Goal: Task Accomplishment & Management: Use online tool/utility

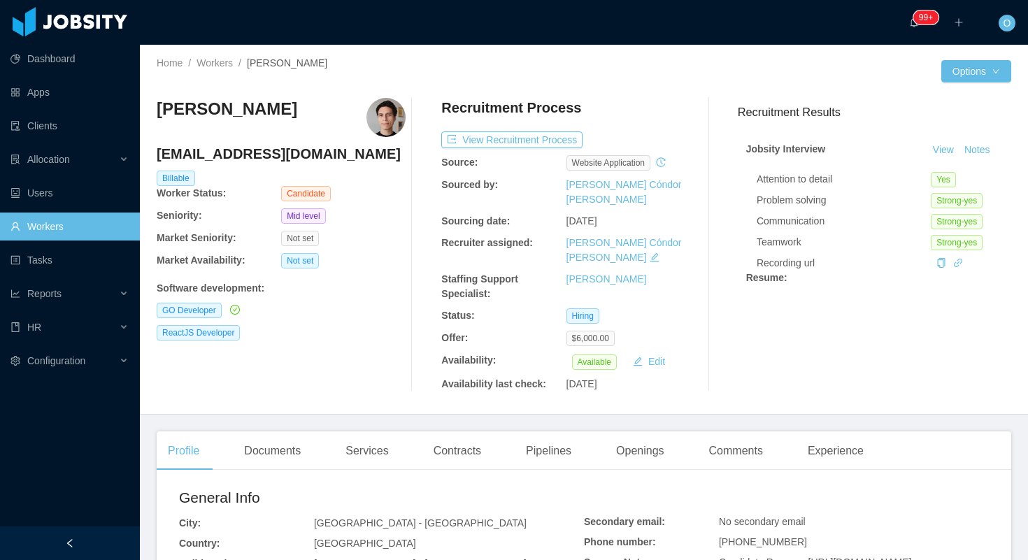
click at [283, 164] on div "ericksuarezdev@gmail.com" at bounding box center [281, 157] width 249 height 27
copy h4 "ericksuarezdev@gmail.com"
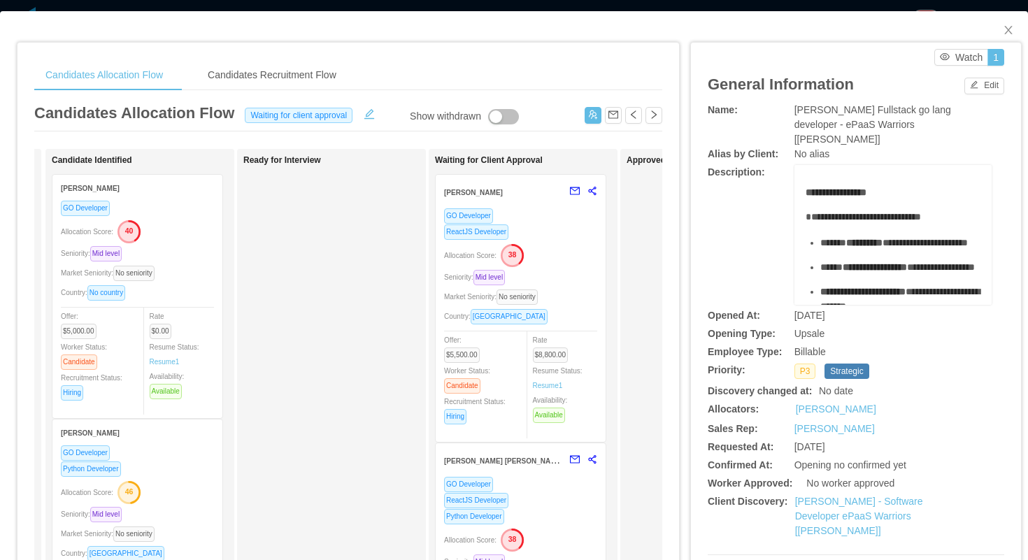
scroll to position [0, 324]
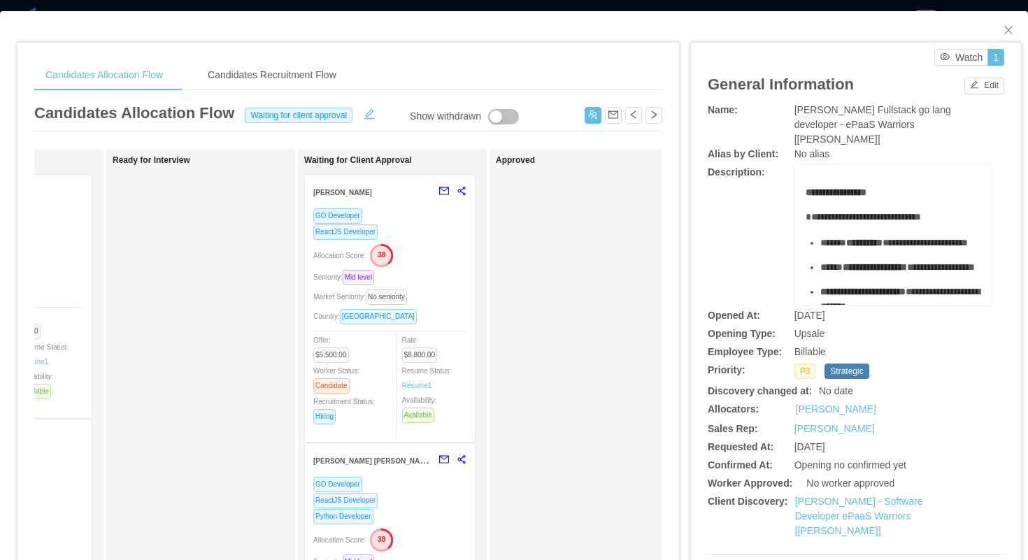
click at [444, 245] on div "Allocation Score: 38" at bounding box center [389, 254] width 153 height 22
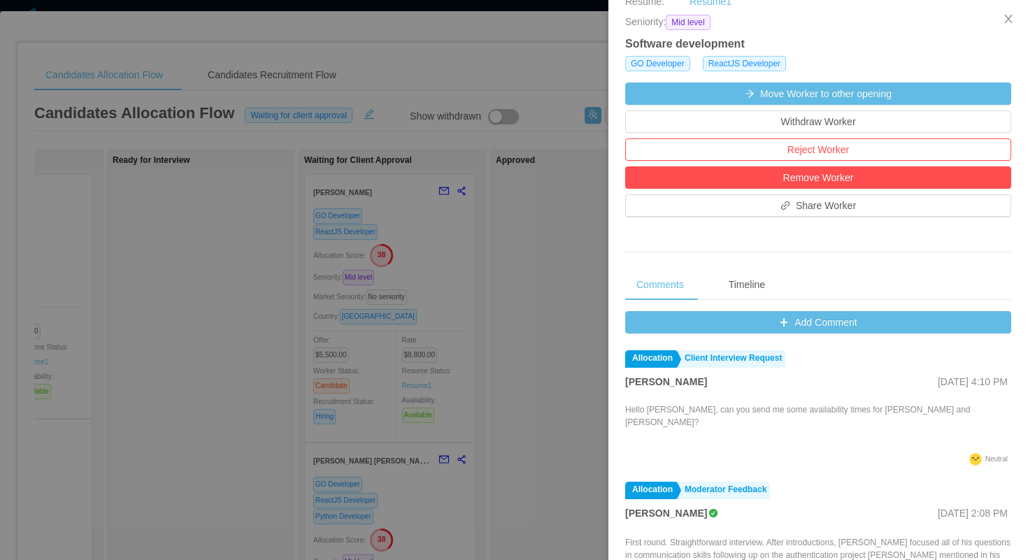
scroll to position [510, 0]
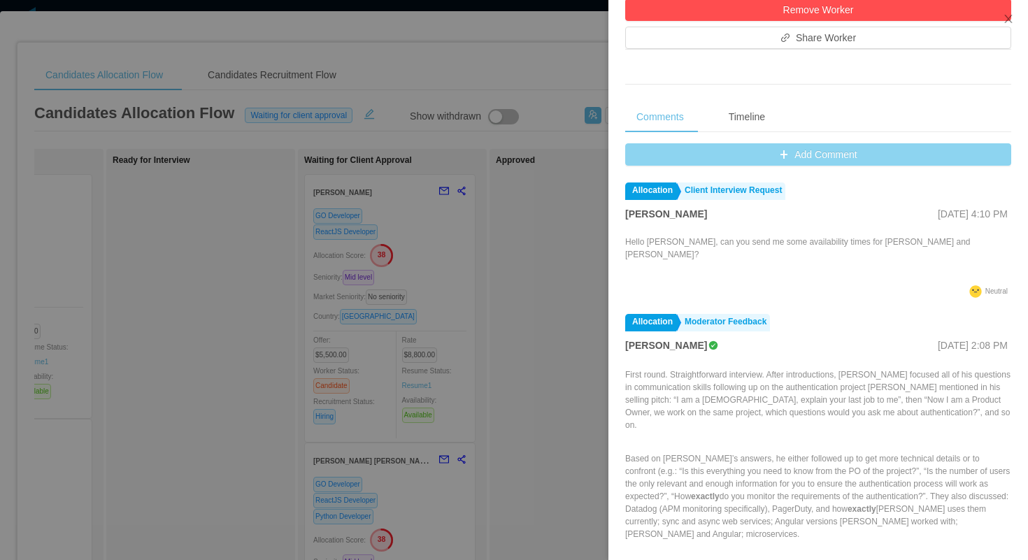
click at [650, 162] on button "Add Comment" at bounding box center [818, 154] width 386 height 22
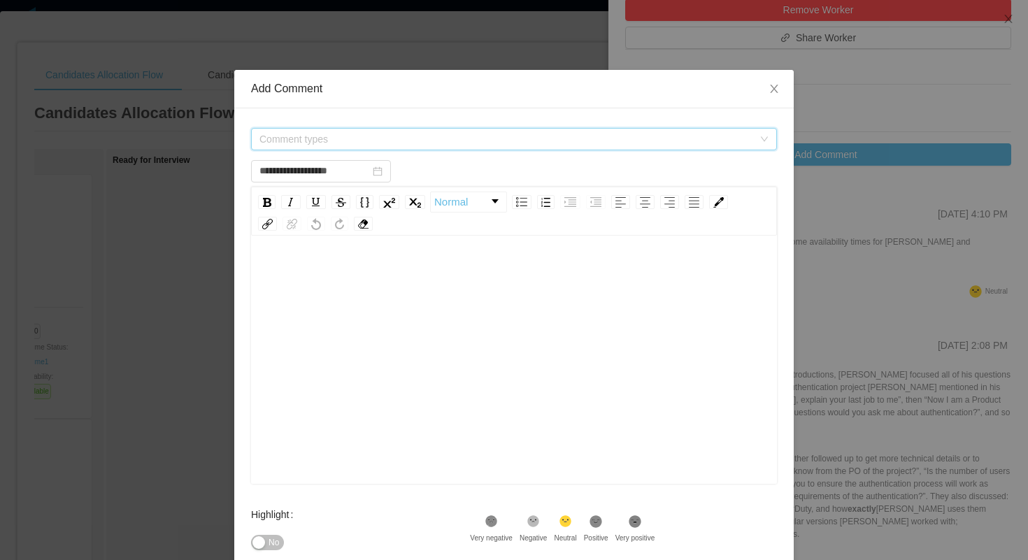
click at [529, 136] on span "Comment types" at bounding box center [506, 139] width 494 height 14
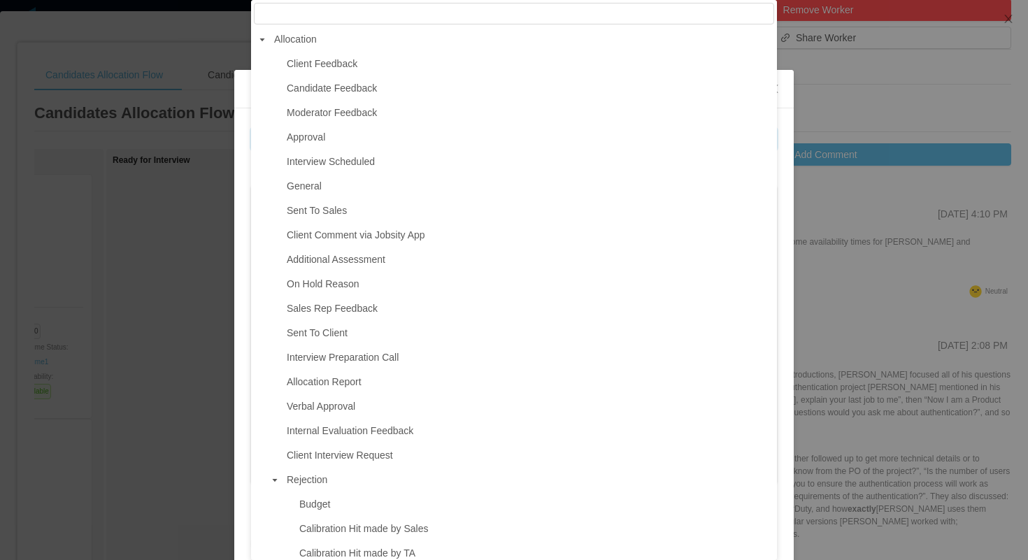
type input "**********"
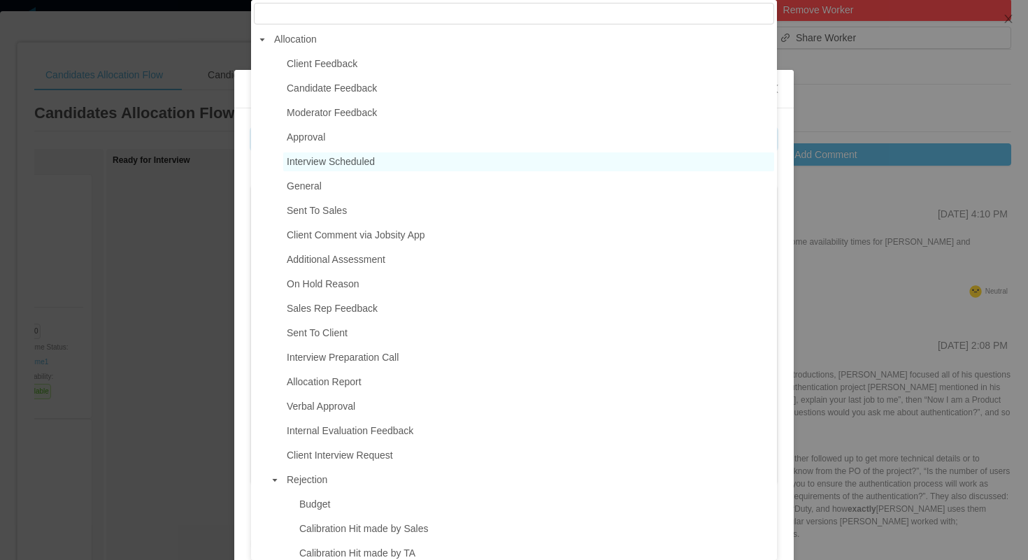
click at [396, 160] on span "Interview Scheduled" at bounding box center [528, 161] width 491 height 19
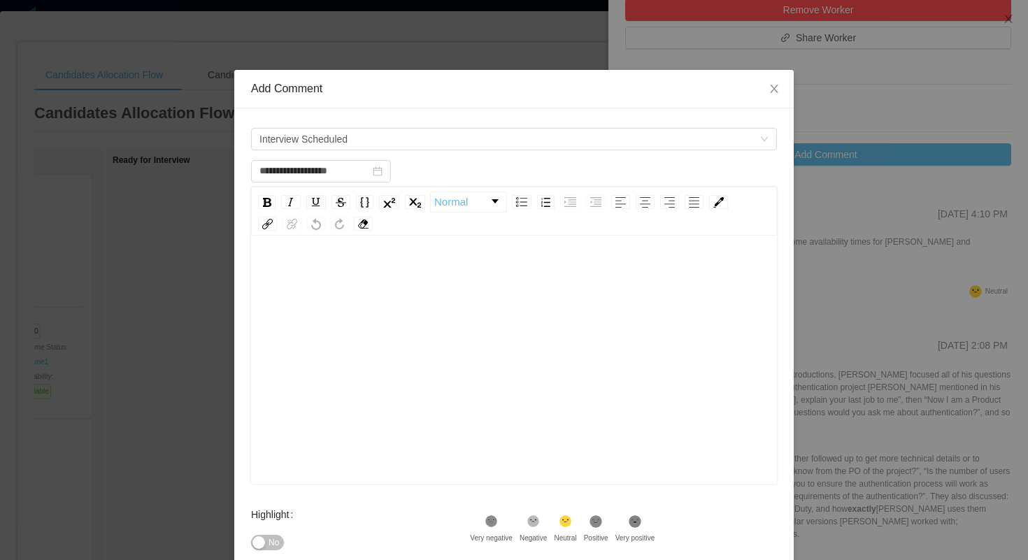
click at [393, 299] on div "rdw-editor" at bounding box center [514, 381] width 504 height 245
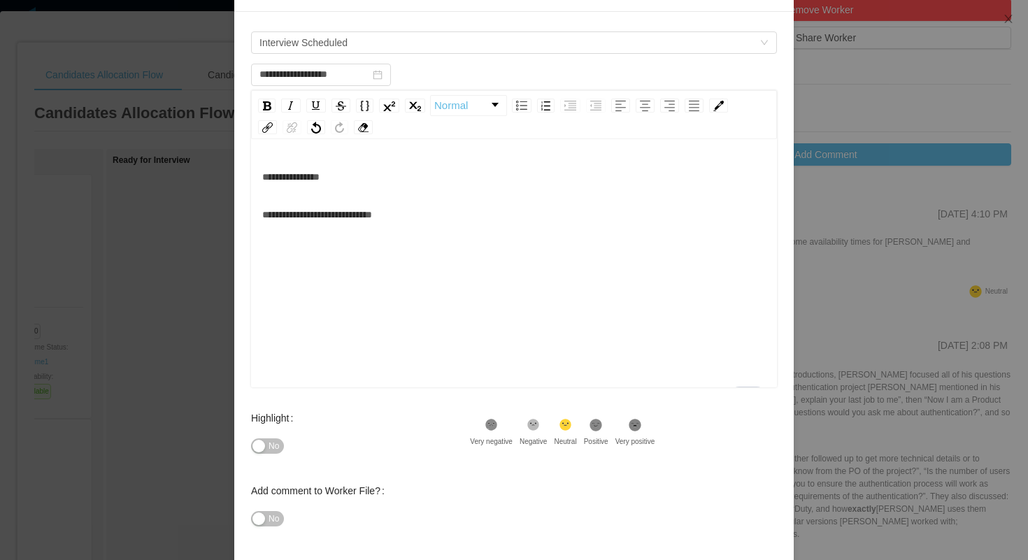
click at [602, 429] on icon at bounding box center [596, 425] width 12 height 12
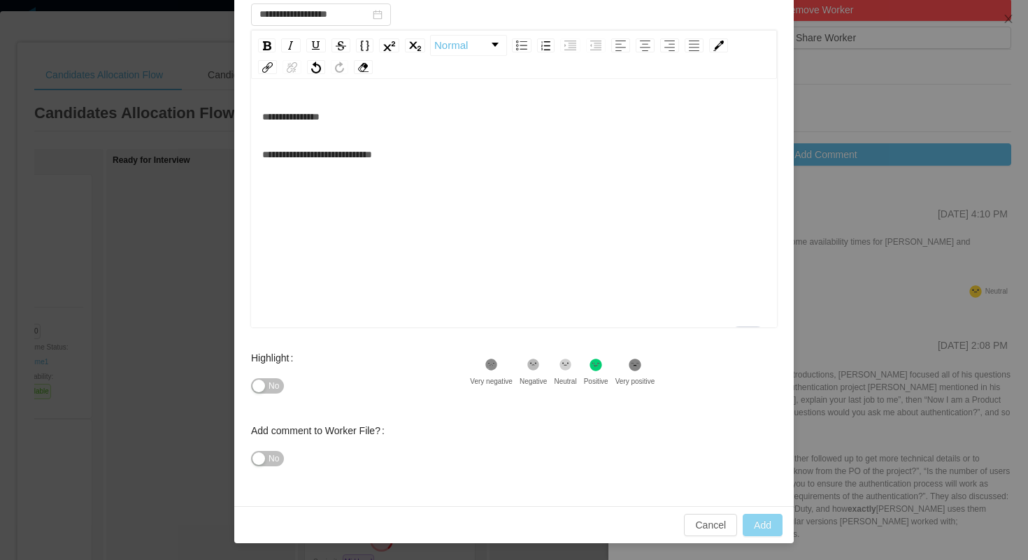
click at [757, 525] on button "Add" at bounding box center [762, 525] width 40 height 22
type input "**********"
